Goal: Task Accomplishment & Management: Use online tool/utility

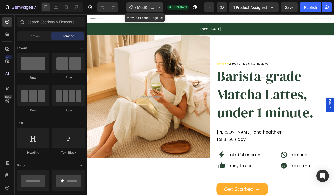
click at [150, 7] on span "ModKit - new price for Uji matcha on What's Included - [DATE]" at bounding box center [146, 7] width 18 height 5
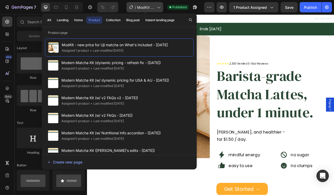
click at [150, 7] on span "ModKit - new price for Uji matcha on What's Included - [DATE]" at bounding box center [146, 7] width 18 height 5
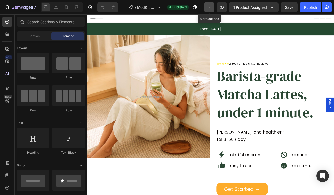
click at [206, 8] on button "button" at bounding box center [209, 7] width 10 height 10
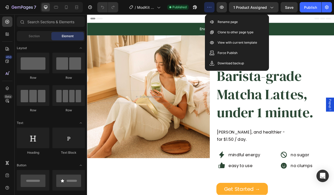
click at [208, 8] on icon "button" at bounding box center [208, 7] width 5 height 5
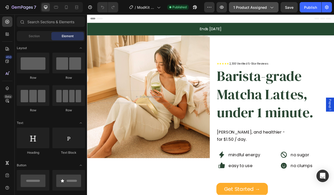
click at [259, 10] on span "1 product assigned" at bounding box center [250, 7] width 34 height 5
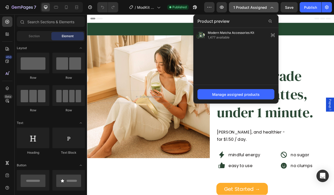
click at [259, 10] on span "1 product assigned" at bounding box center [250, 7] width 34 height 5
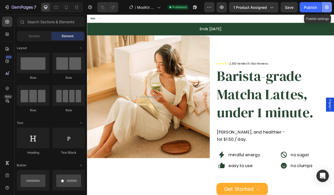
click at [325, 8] on icon "button" at bounding box center [327, 7] width 4 height 4
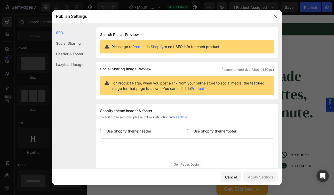
click at [63, 42] on div "Social Sharing" at bounding box center [67, 43] width 31 height 11
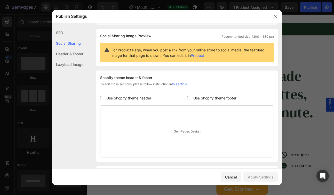
scroll to position [33, 0]
click at [65, 56] on div "Header & Footer" at bounding box center [67, 53] width 31 height 11
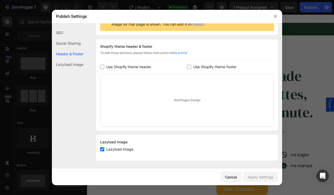
scroll to position [64, 0]
click at [62, 64] on div "Lazyload Image" at bounding box center [67, 64] width 31 height 11
click at [275, 17] on icon "button" at bounding box center [275, 16] width 4 height 4
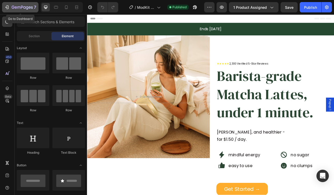
click at [10, 7] on div "7" at bounding box center [20, 7] width 32 height 6
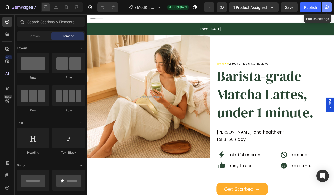
click at [327, 8] on icon "button" at bounding box center [327, 7] width 4 height 4
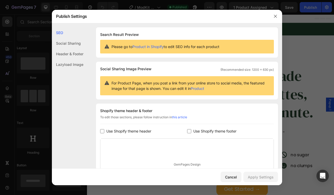
scroll to position [64, 0]
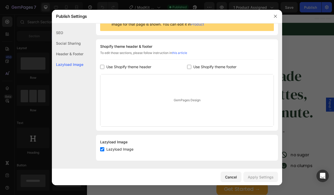
click at [63, 30] on div "SEO" at bounding box center [67, 32] width 31 height 11
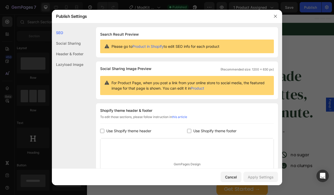
scroll to position [0, 0]
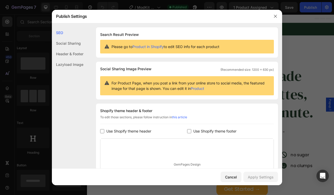
click at [64, 47] on div "Social Sharing" at bounding box center [67, 43] width 31 height 11
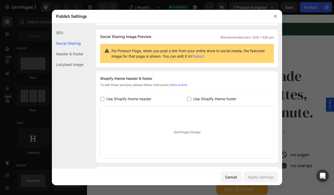
scroll to position [33, 0]
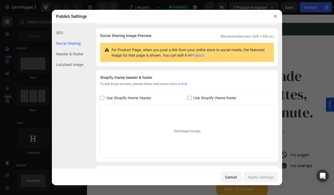
click at [63, 54] on div "Header & Footer" at bounding box center [67, 53] width 31 height 11
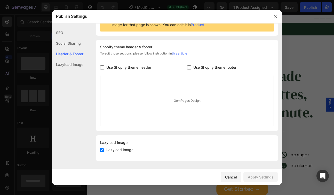
scroll to position [64, 0]
click at [63, 61] on div "Lazyload Image" at bounding box center [67, 64] width 31 height 11
click at [62, 32] on div "SEO" at bounding box center [67, 32] width 31 height 11
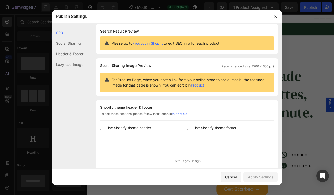
scroll to position [5, 0]
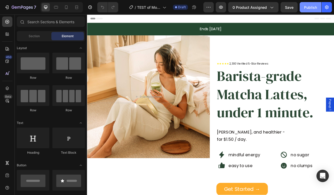
click at [310, 6] on div "Publish" at bounding box center [310, 7] width 13 height 5
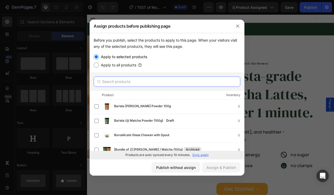
click at [124, 81] on input "text" at bounding box center [167, 81] width 146 height 10
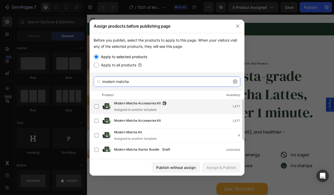
type input "modern matcha"
click at [134, 104] on span "Modern Matcha Accessories Kit" at bounding box center [137, 104] width 47 height 6
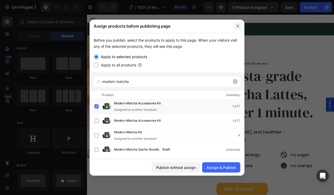
click at [239, 25] on button "button" at bounding box center [237, 26] width 8 height 8
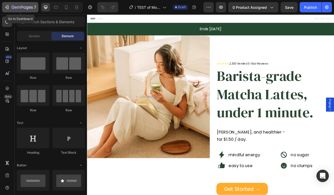
click at [7, 8] on icon "button" at bounding box center [6, 7] width 5 height 5
